Goal: Check status

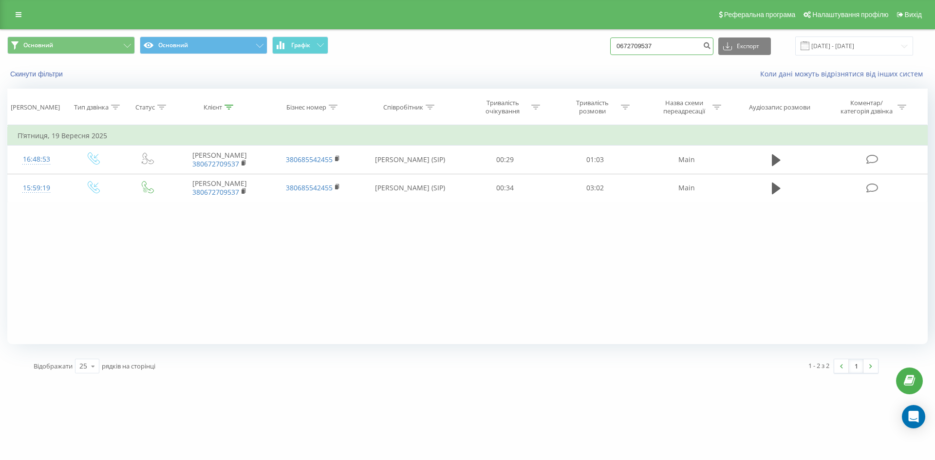
click at [668, 45] on input "0672709537" at bounding box center [661, 46] width 103 height 18
drag, startPoint x: 668, startPoint y: 45, endPoint x: 603, endPoint y: 48, distance: 65.3
click at [603, 48] on div "Основний Основний Графік 0672709537 Експорт .csv .xls .xlsx 19.06.2025 - 19.09.…" at bounding box center [467, 46] width 920 height 19
paste input "380683392299"
click at [633, 47] on input "380683392299" at bounding box center [661, 46] width 103 height 18
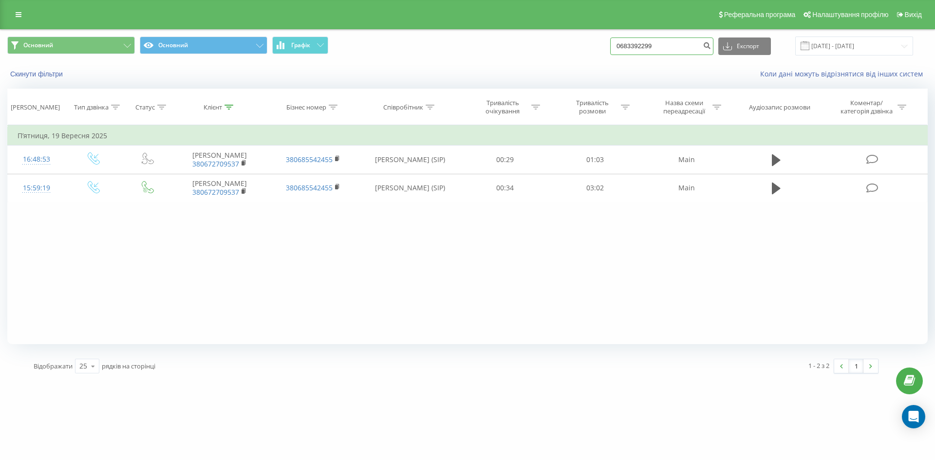
type input "0683392299"
